Goal: Information Seeking & Learning: Learn about a topic

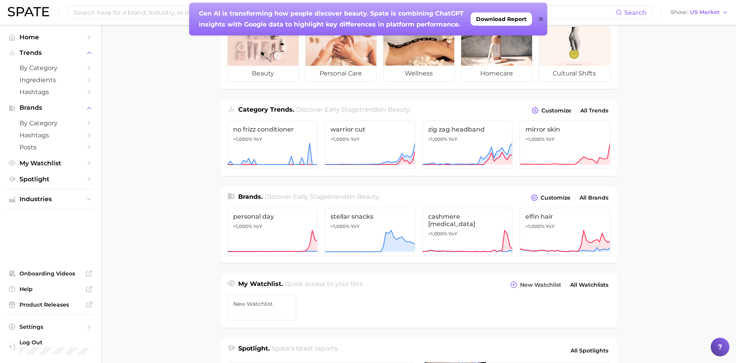
scroll to position [49, 0]
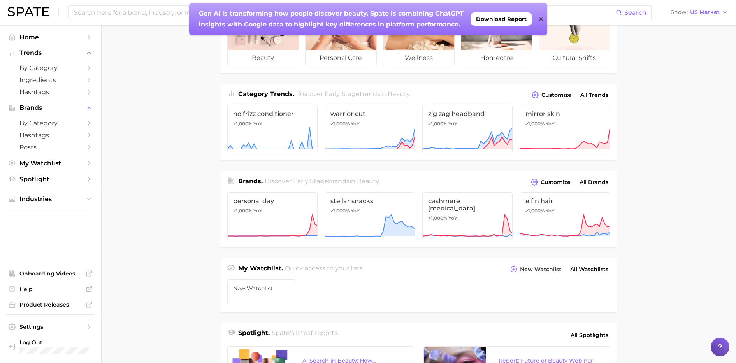
click at [673, 128] on main "Industries. Begin your search here. Data update: [DATE] beauty personal care we…" at bounding box center [418, 279] width 635 height 607
click at [579, 127] on icon at bounding box center [564, 138] width 91 height 23
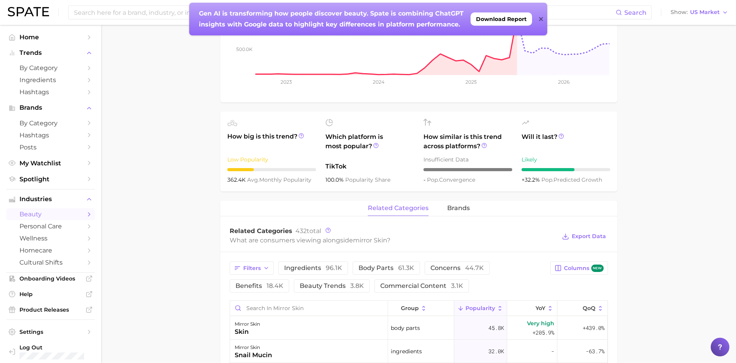
scroll to position [195, 0]
